Goal: Task Accomplishment & Management: Use online tool/utility

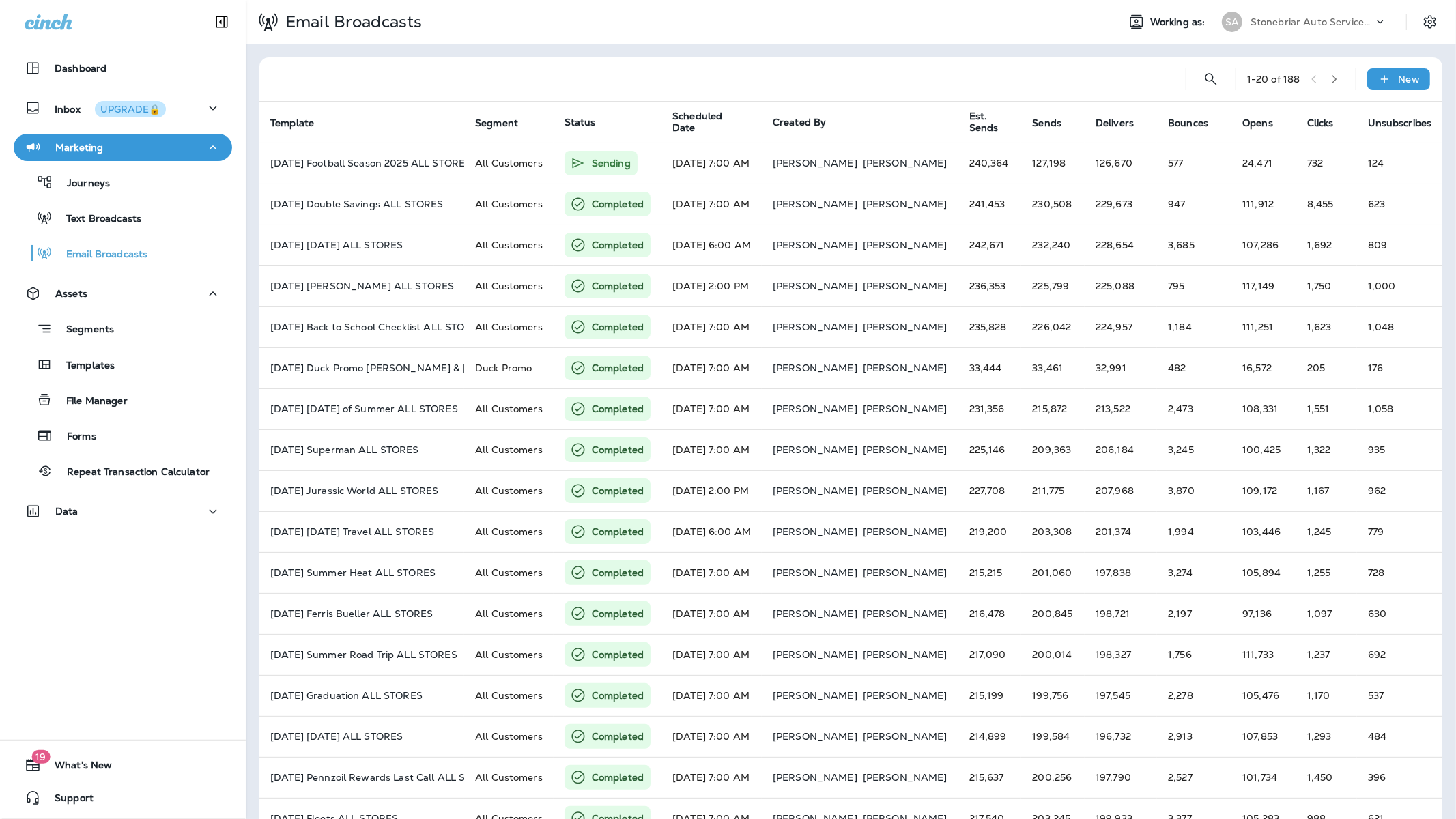
click at [1019, 48] on div "1 - 20 of 188 New Template Segment Status Scheduled Date Created By Est. Sends …" at bounding box center [851, 510] width 1211 height 932
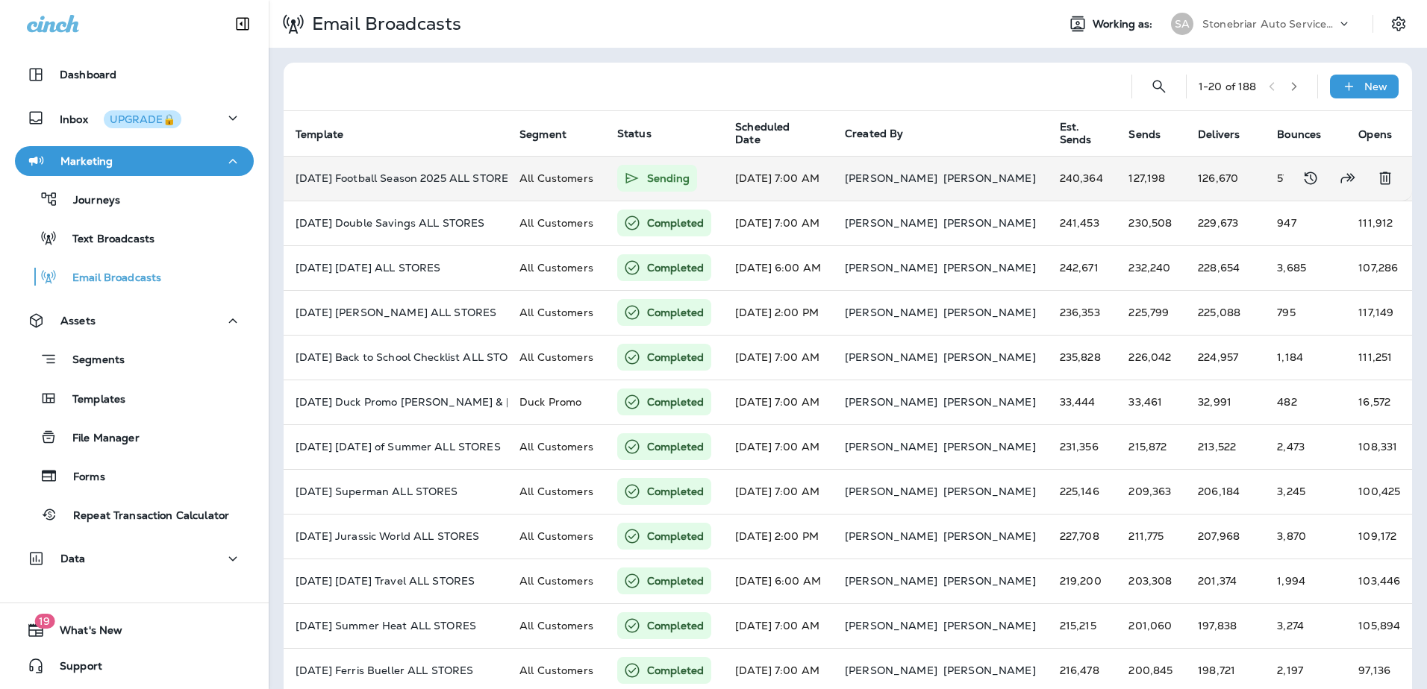
click at [390, 181] on p "[DATE] Football Season 2025 ALL STORES" at bounding box center [395, 178] width 200 height 12
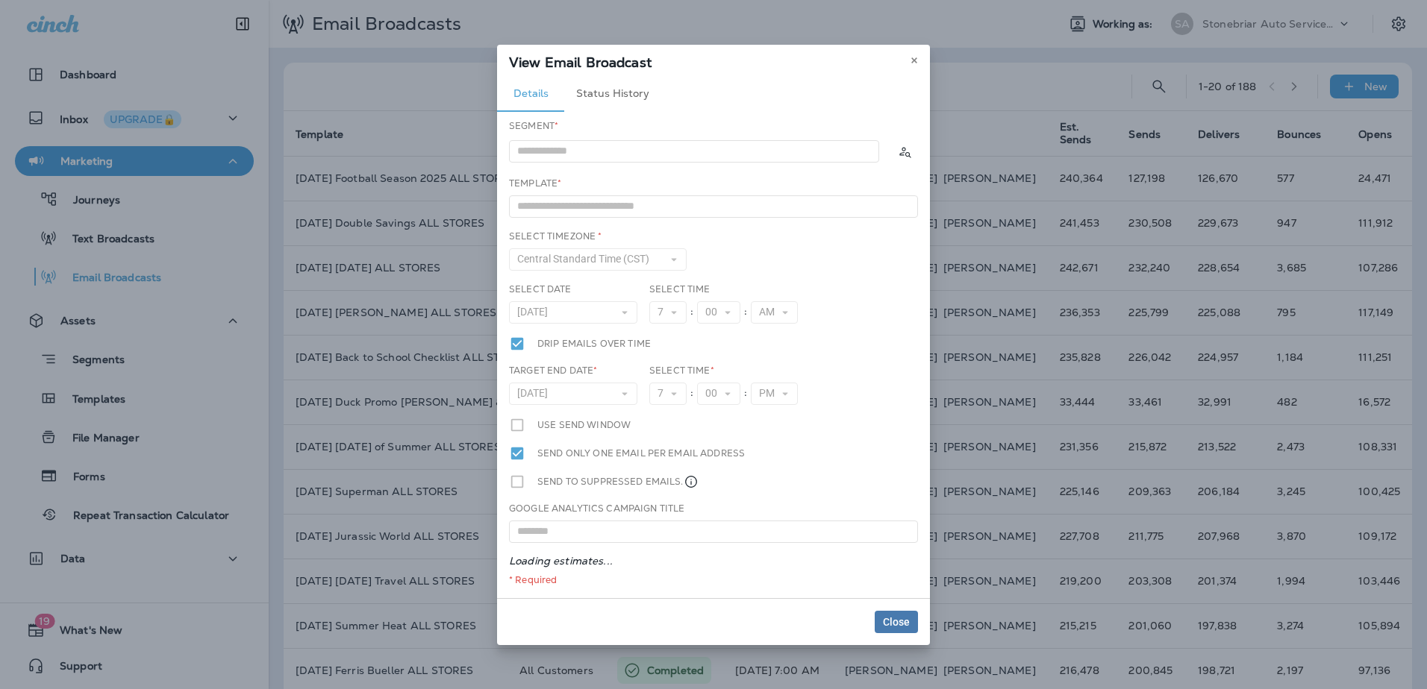
type input "**********"
click at [914, 63] on button at bounding box center [914, 60] width 16 height 16
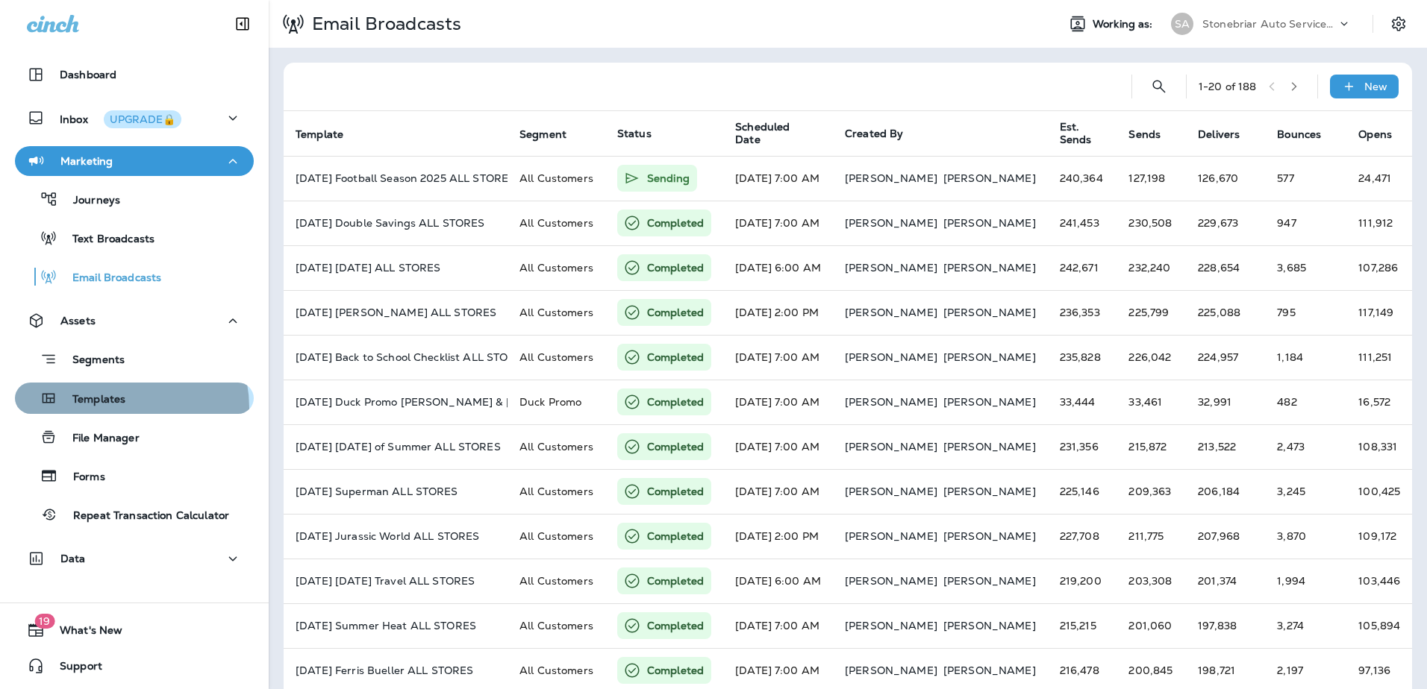
click at [112, 408] on div "Templates" at bounding box center [73, 398] width 104 height 22
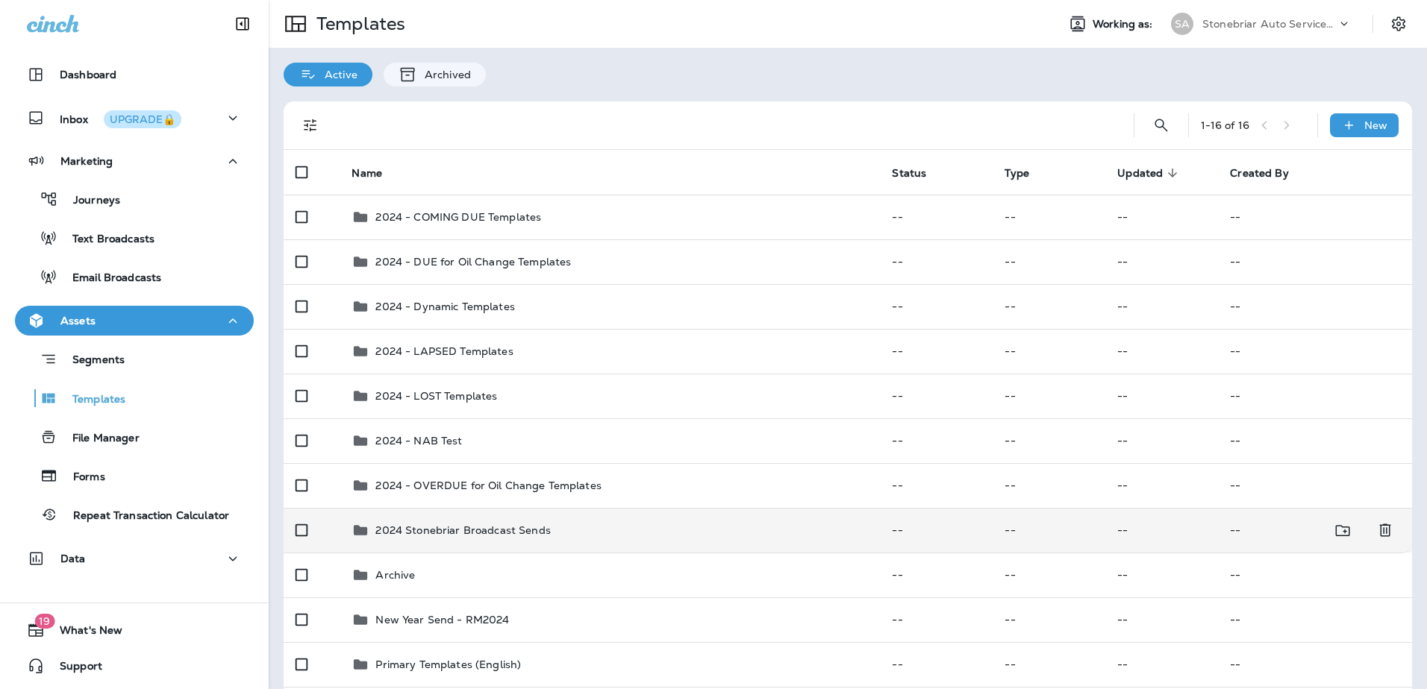
click at [453, 525] on p "2024 Stonebriar Broadcast Sends" at bounding box center [462, 530] width 175 height 12
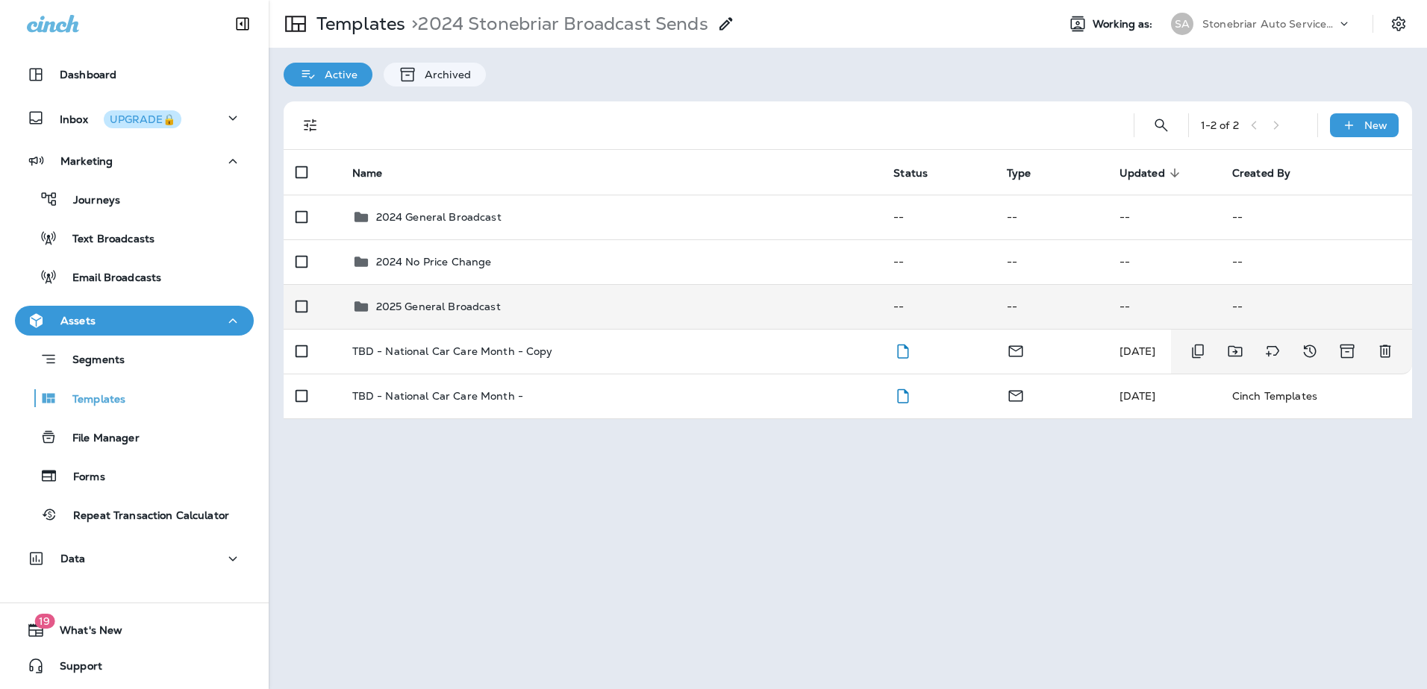
click at [507, 323] on td "2025 General Broadcast" at bounding box center [611, 306] width 542 height 45
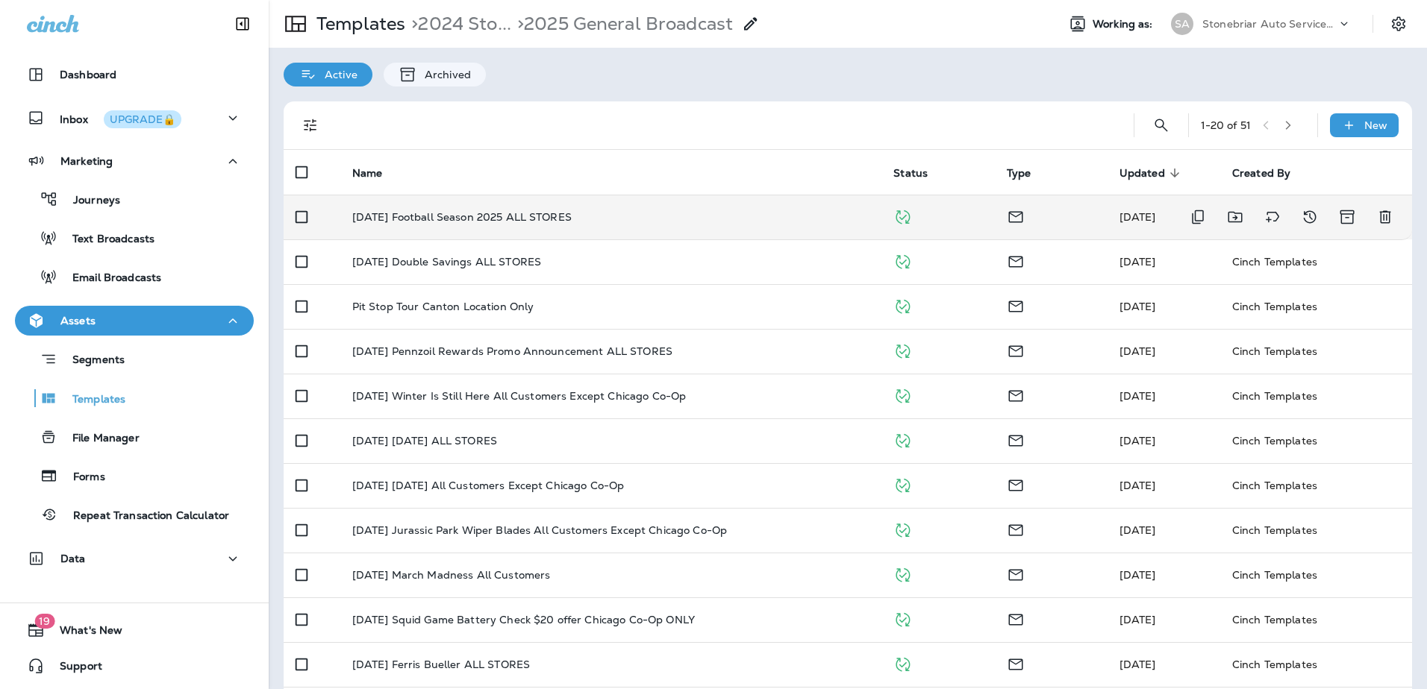
click at [456, 211] on p "[DATE] Football Season 2025 ALL STORES" at bounding box center [461, 217] width 219 height 12
